Goal: Information Seeking & Learning: Learn about a topic

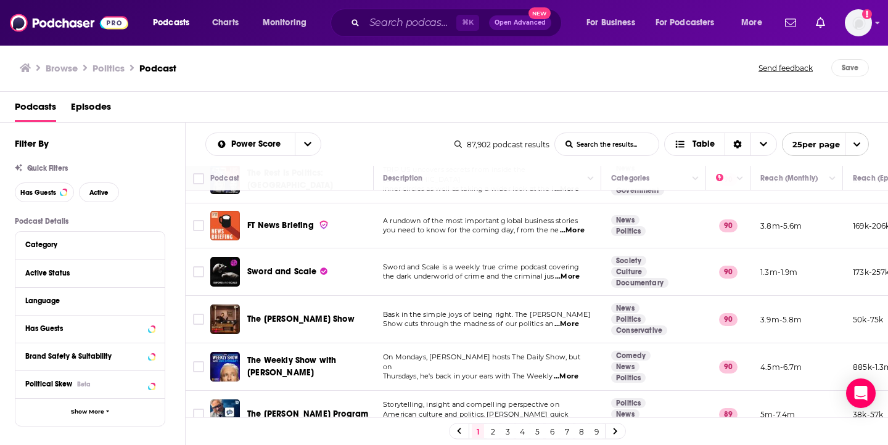
scroll to position [945, 1]
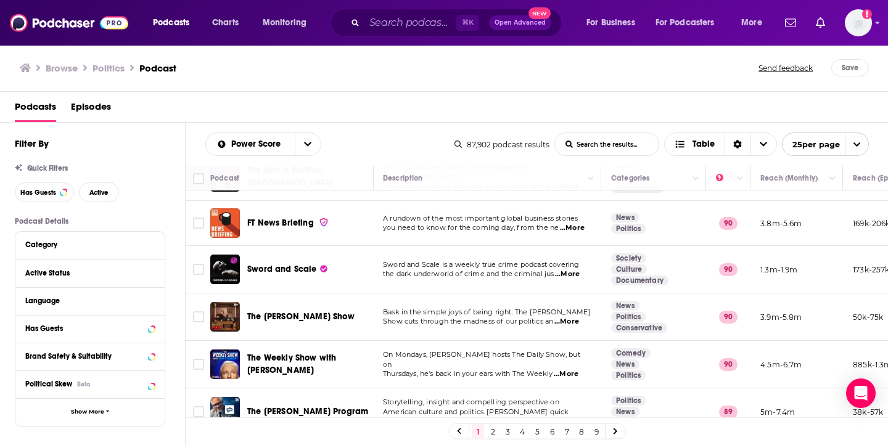
click at [492, 427] on link "2" at bounding box center [492, 431] width 12 height 15
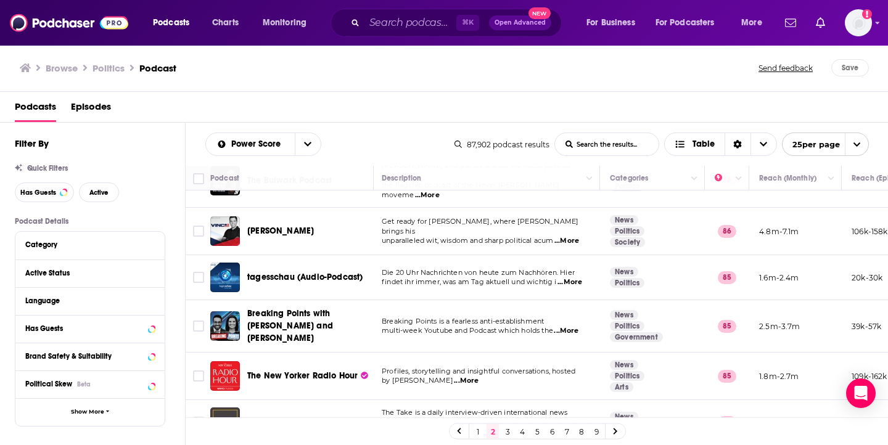
scroll to position [753, 2]
click at [317, 308] on span "Breaking Points with [PERSON_NAME] and [PERSON_NAME]" at bounding box center [308, 326] width 122 height 37
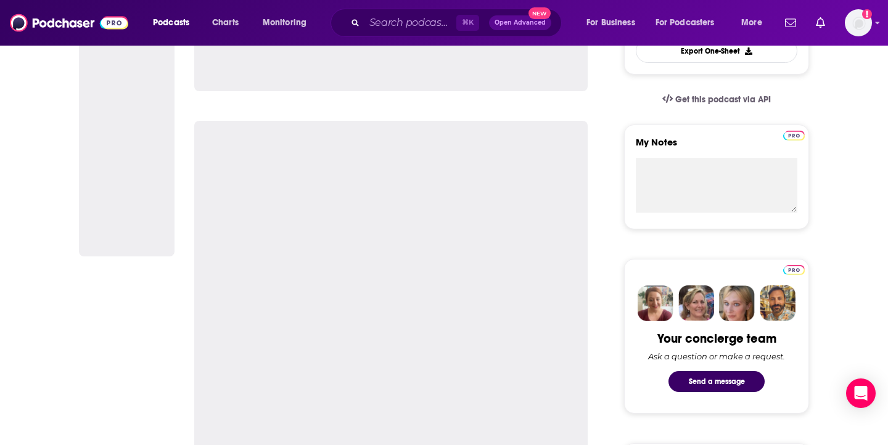
scroll to position [427, 0]
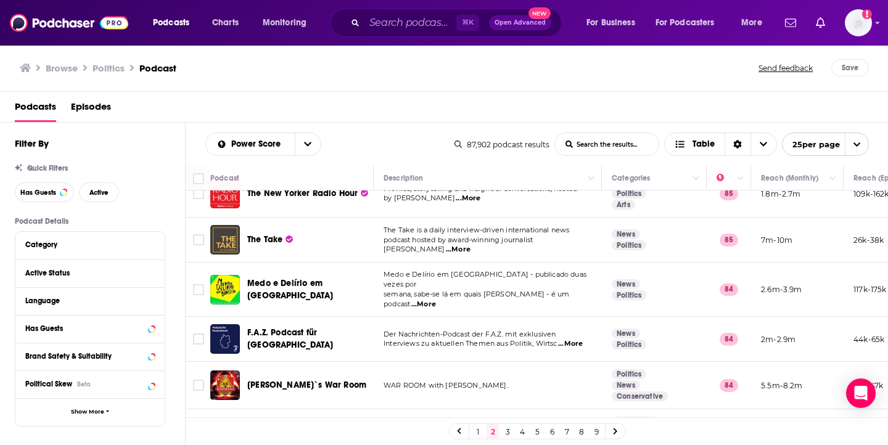
scroll to position [938, 0]
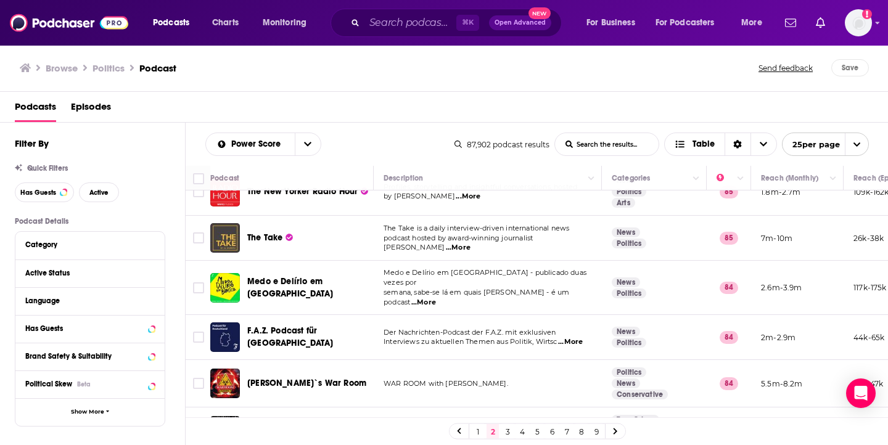
click at [508, 439] on div "1 2 3 4 5 6 7 8 9" at bounding box center [537, 431] width 177 height 16
click at [507, 432] on link "3" at bounding box center [507, 431] width 12 height 15
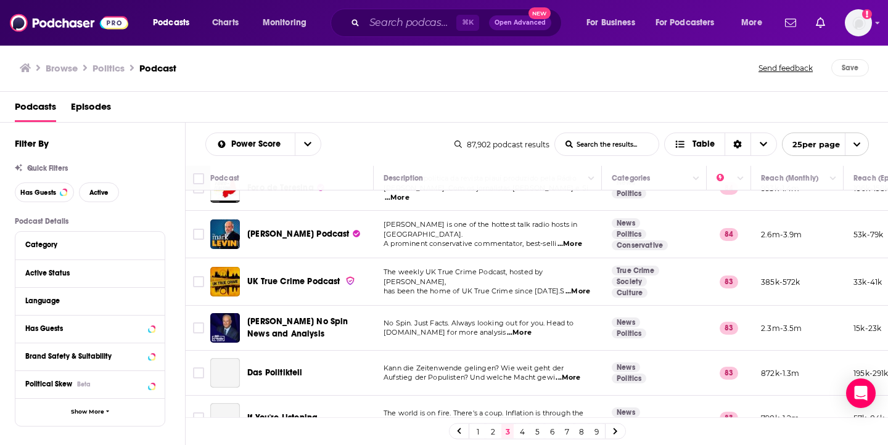
scroll to position [123, 0]
